Goal: Task Accomplishment & Management: Use online tool/utility

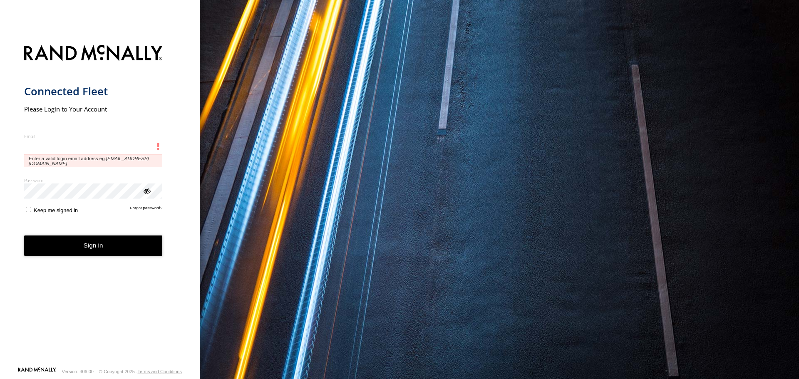
type input "**********"
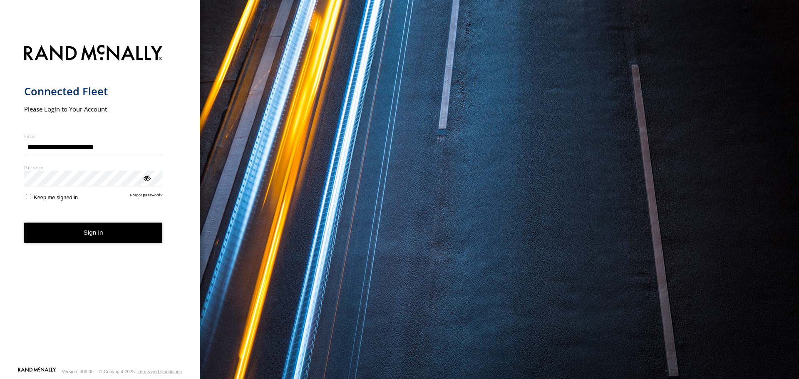
click at [63, 232] on button "Sign in" at bounding box center [93, 233] width 139 height 20
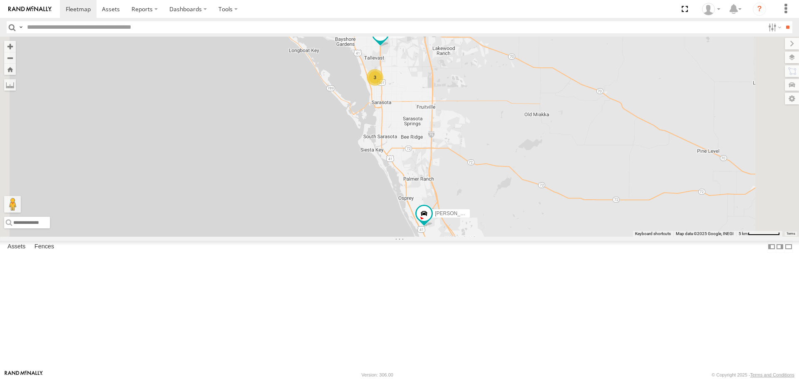
drag, startPoint x: 506, startPoint y: 137, endPoint x: 511, endPoint y: 210, distance: 73.0
click at [511, 210] on div "Tom 3 soul" at bounding box center [399, 137] width 799 height 200
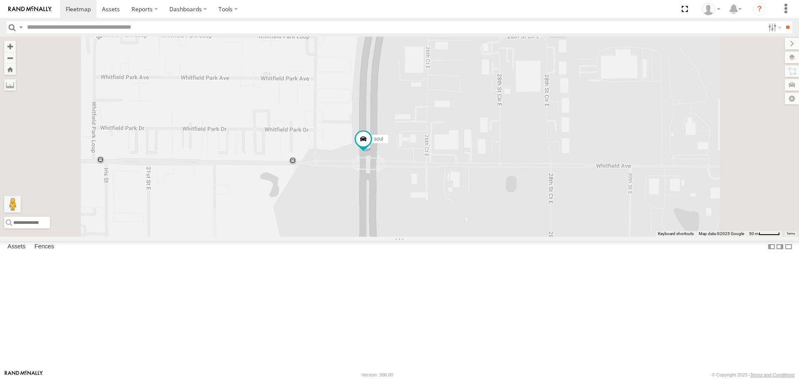
click at [791, 57] on label at bounding box center [792, 58] width 14 height 12
click at [0, 0] on span "Basemaps" at bounding box center [0, 0] width 0 height 0
click at [0, 0] on span "Roadmap" at bounding box center [0, 0] width 0 height 0
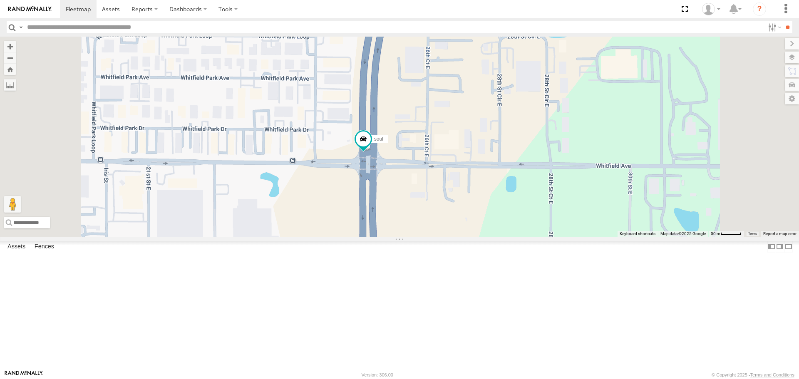
click at [0, 0] on span "Overlays" at bounding box center [0, 0] width 0 height 0
click at [0, 0] on span "Traffic" at bounding box center [0, 0] width 0 height 0
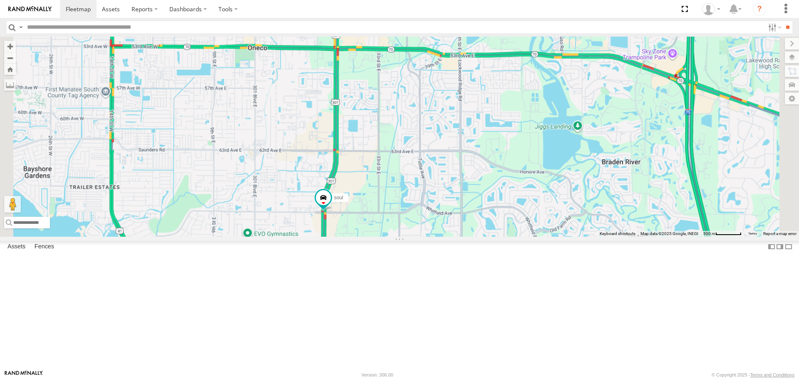
drag, startPoint x: 529, startPoint y: 116, endPoint x: 453, endPoint y: 261, distance: 164.2
click at [453, 236] on div "Tom soul" at bounding box center [399, 137] width 799 height 200
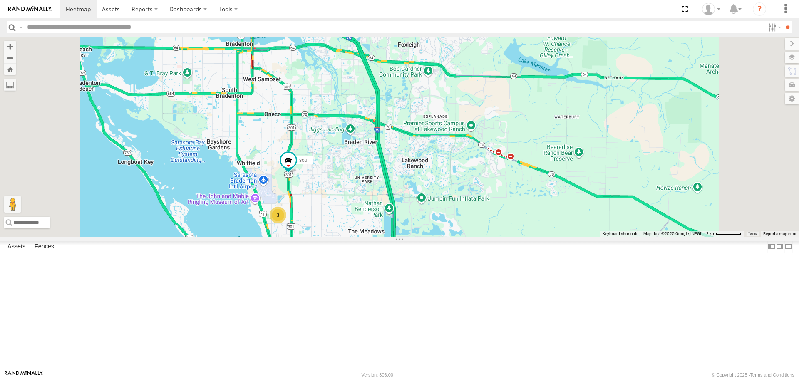
click at [0, 0] on link at bounding box center [0, 0] width 0 height 0
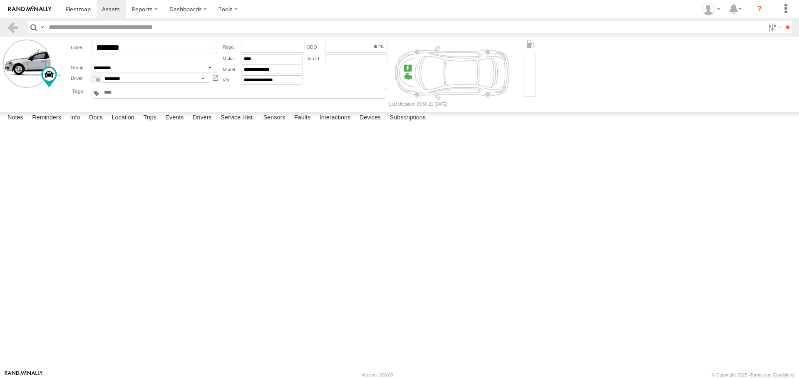
click at [0, 0] on label at bounding box center [0, 0] width 0 height 0
click at [0, 0] on button "Proceed" at bounding box center [0, 0] width 0 height 0
click at [75, 10] on span at bounding box center [78, 9] width 25 height 8
